Goal: Task Accomplishment & Management: Manage account settings

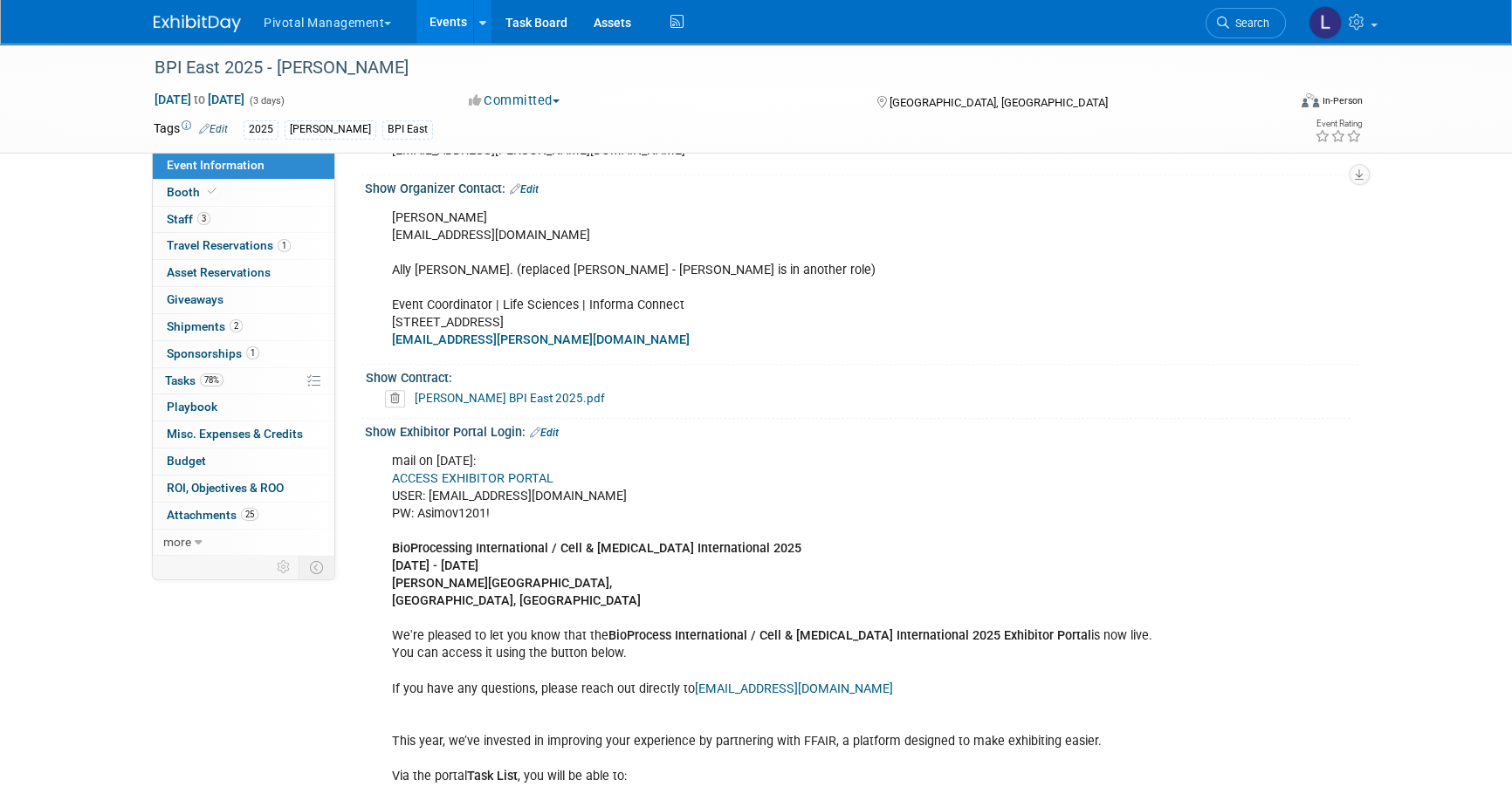
scroll to position [997, 0]
click at [530, 190] on link "Edit" at bounding box center [525, 190] width 29 height 13
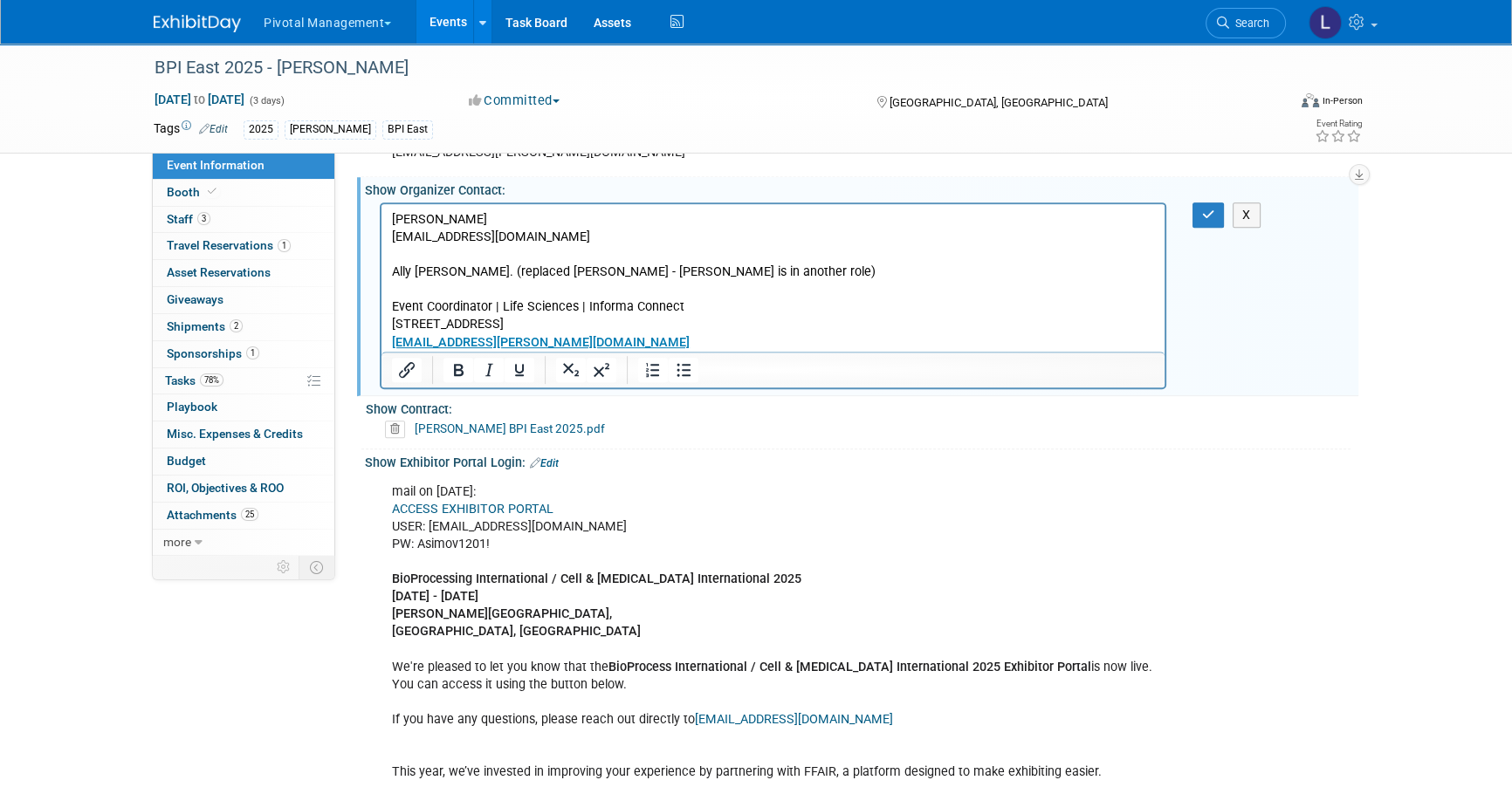
scroll to position [0, 0]
click at [662, 241] on p "[PERSON_NAME] [PERSON_NAME][EMAIL_ADDRESS][DOMAIN_NAME] [PERSON_NAME]. (replace…" at bounding box center [773, 281] width 763 height 140
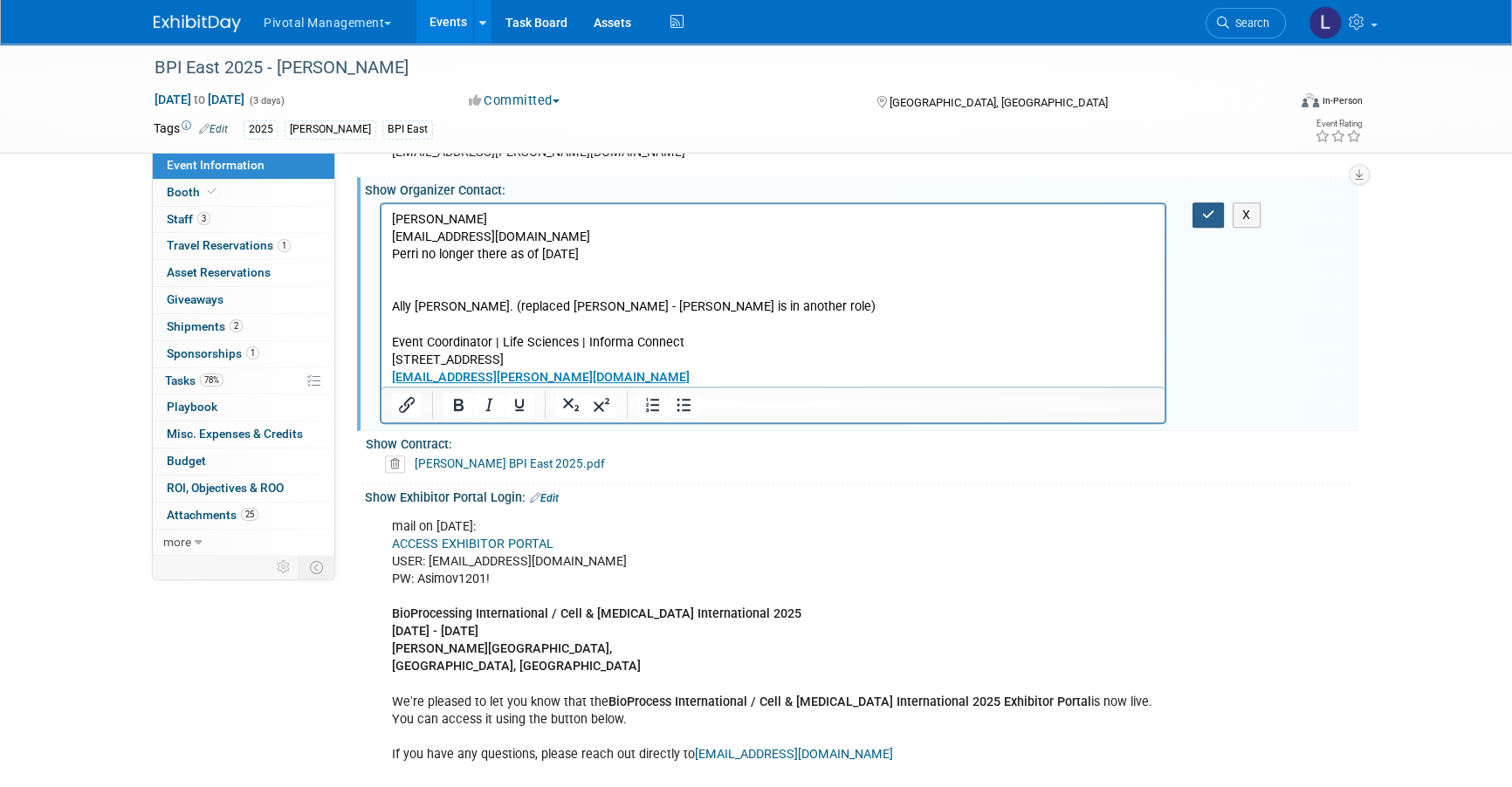
click at [1208, 218] on button "button" at bounding box center [1209, 215] width 33 height 25
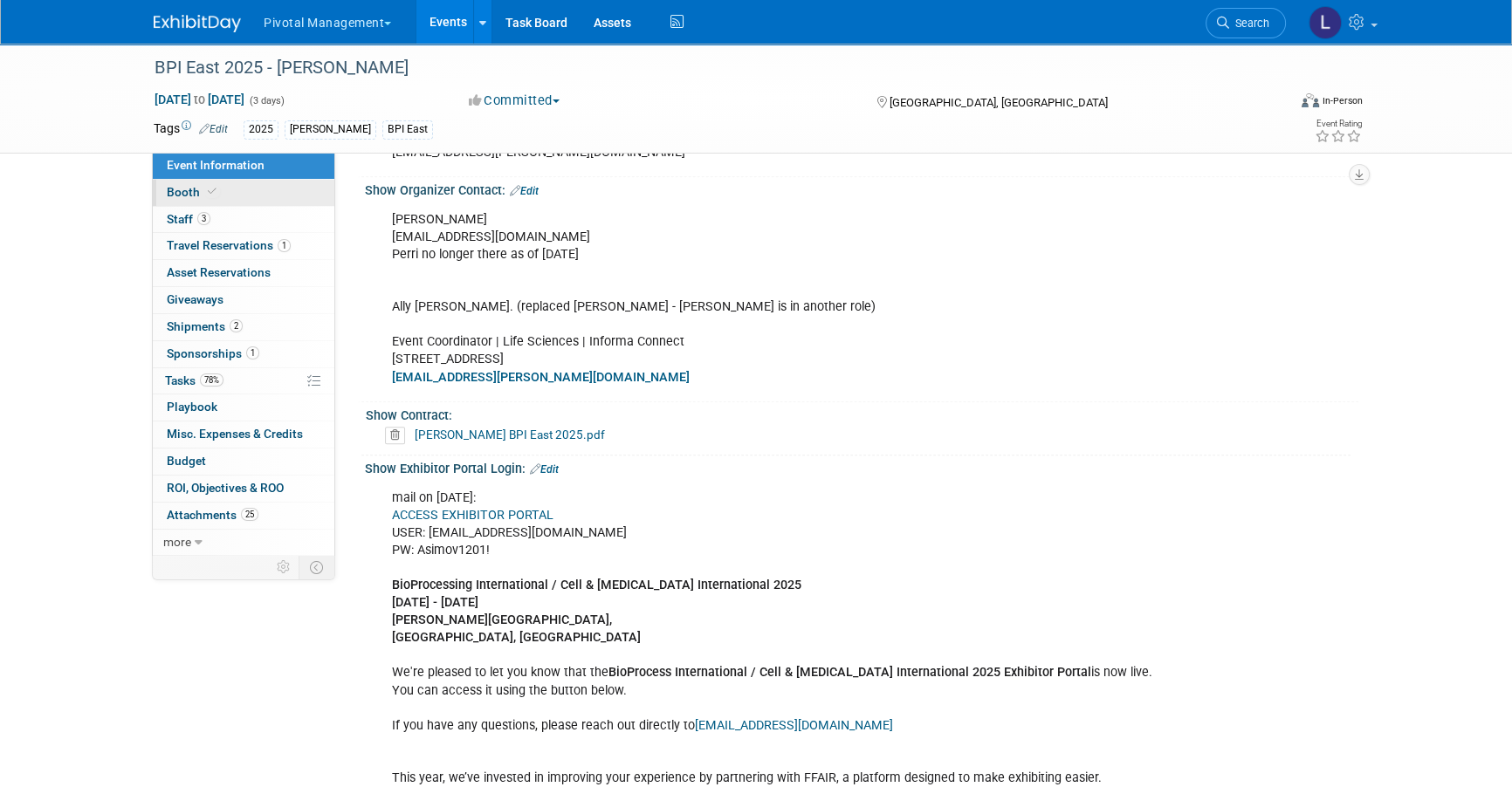
click at [238, 188] on link "Booth" at bounding box center [243, 192] width 182 height 26
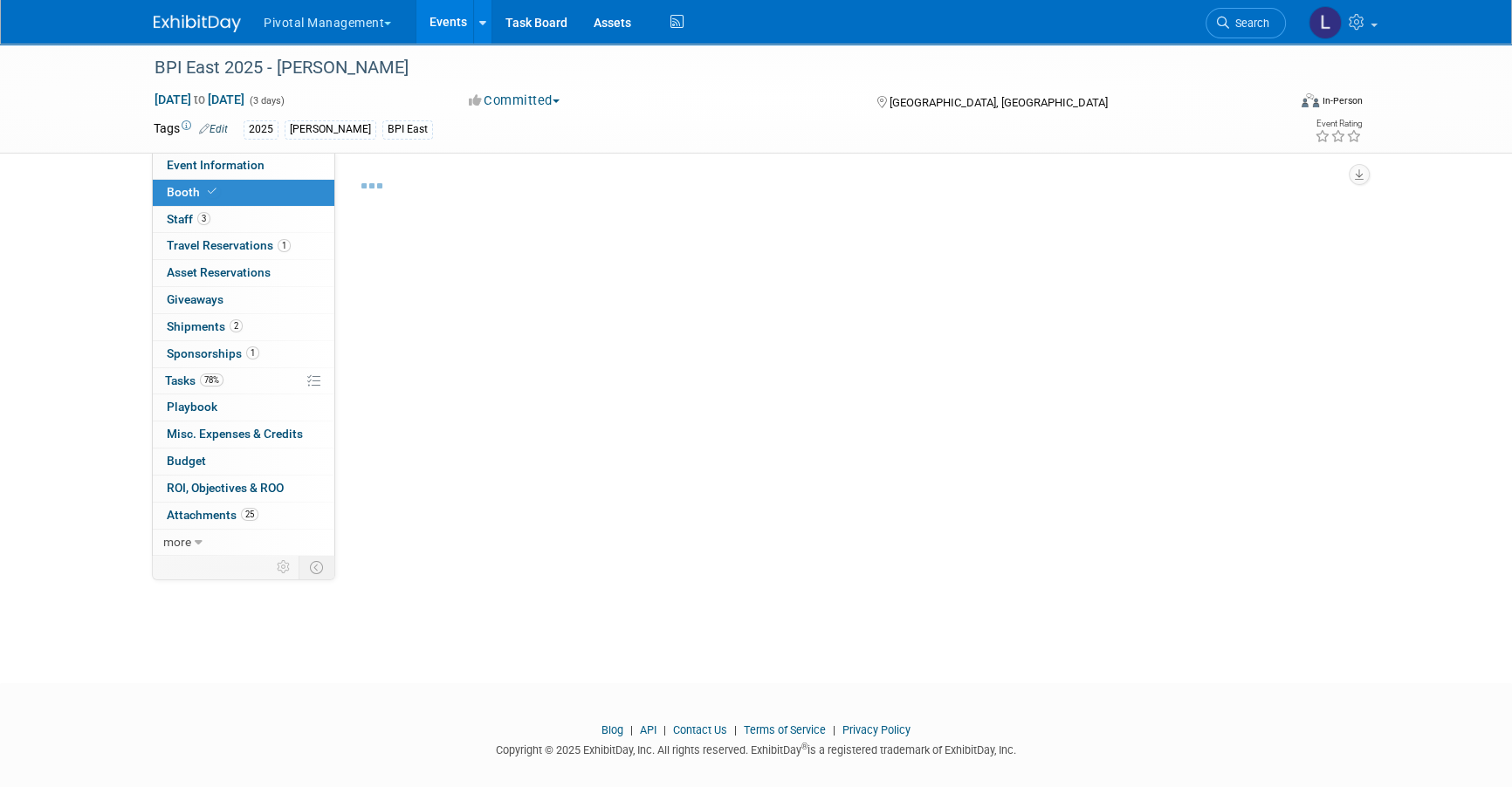
select select "Yes"
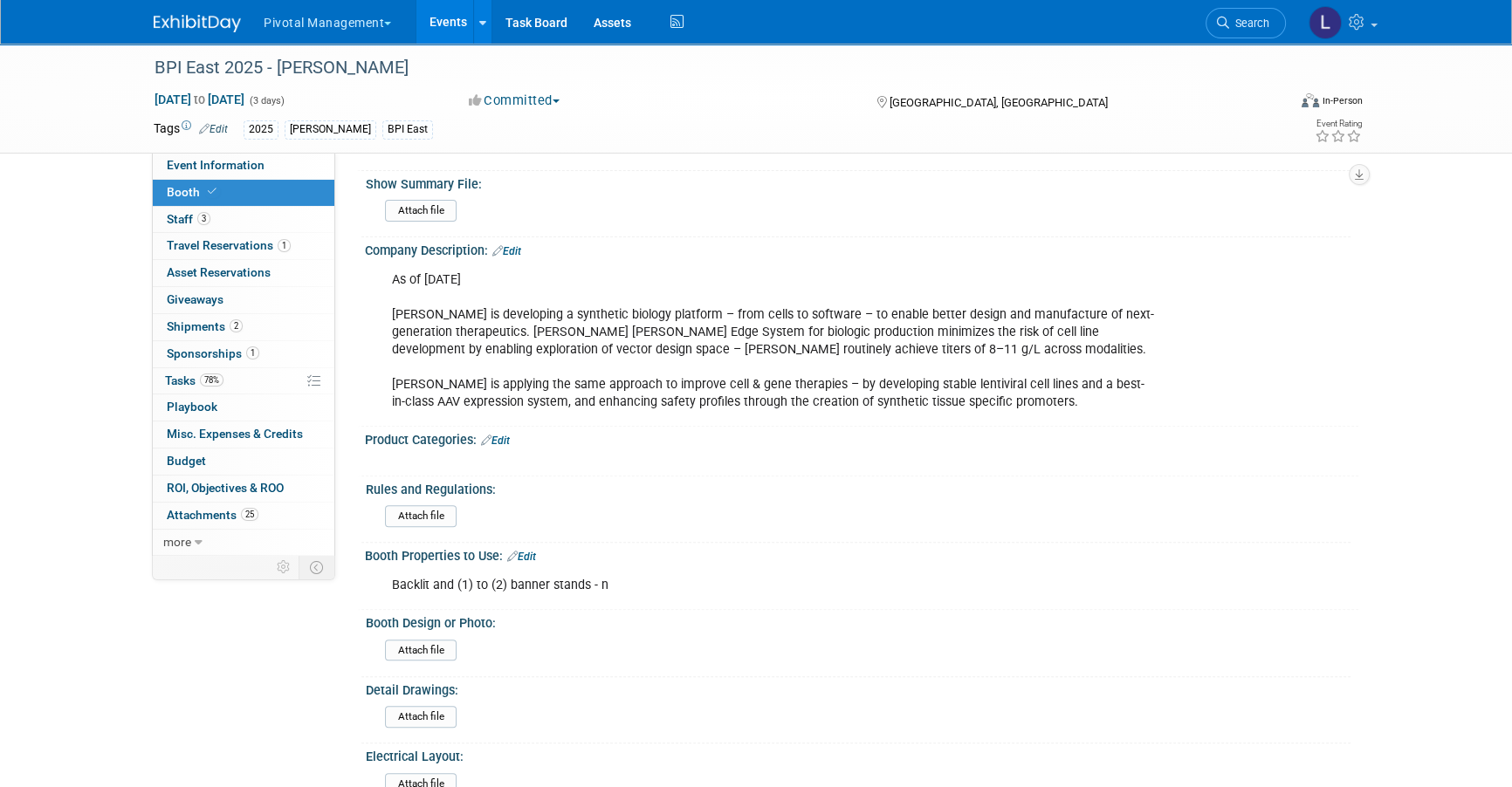
scroll to position [739, 0]
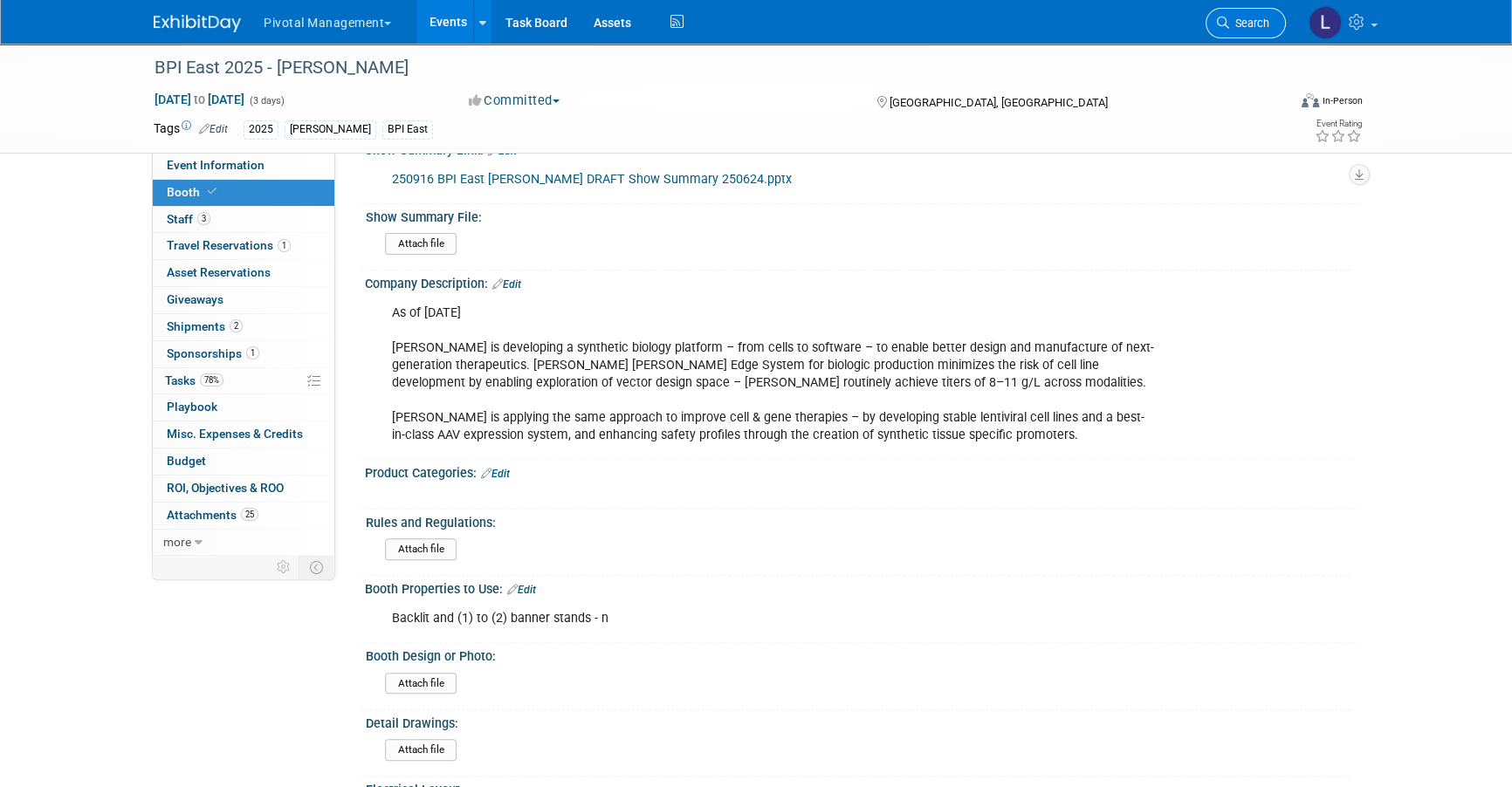
click at [1261, 32] on link "Search" at bounding box center [1245, 23] width 80 height 31
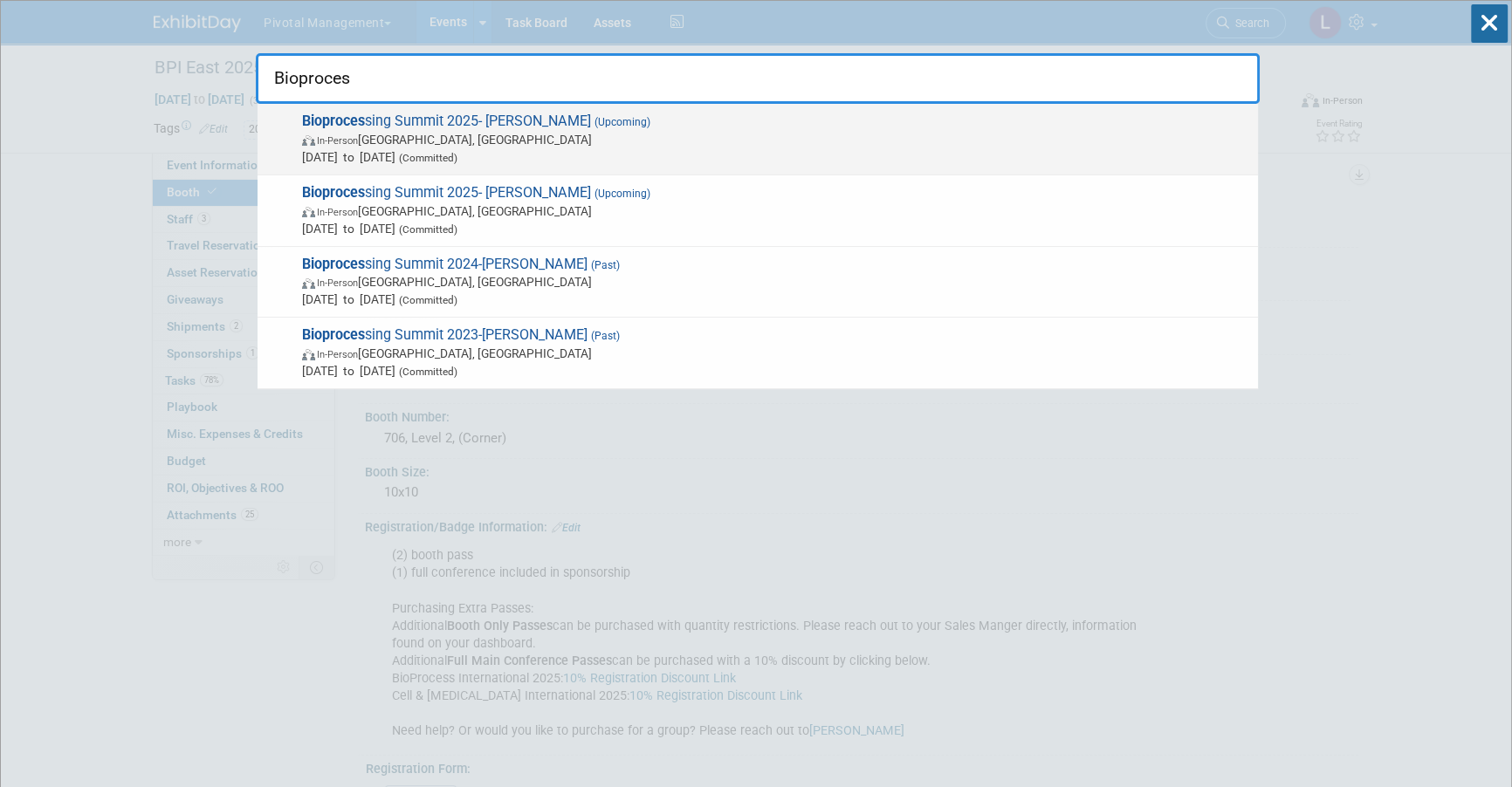
type input "Bioproces"
click at [517, 149] on span "[DATE] to [DATE] (Committed)" at bounding box center [776, 157] width 947 height 17
